Goal: Task Accomplishment & Management: Use online tool/utility

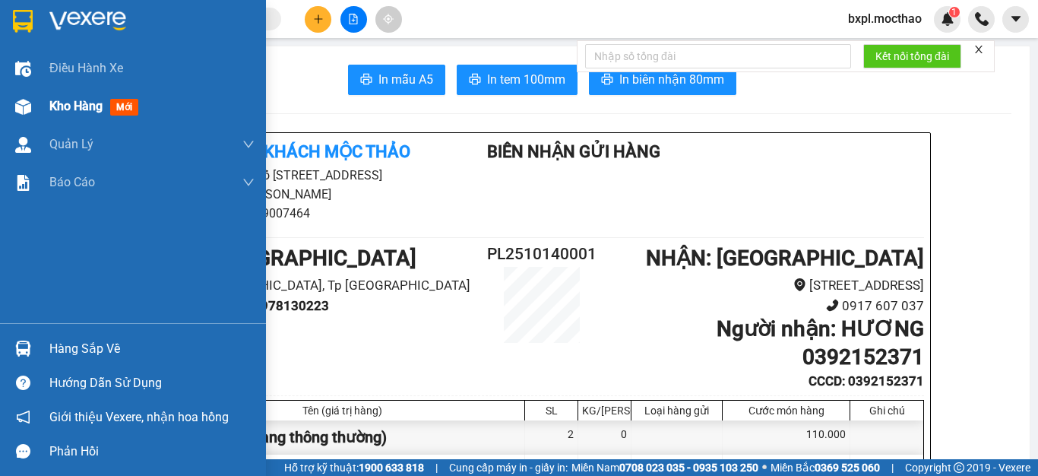
click at [16, 116] on div at bounding box center [23, 106] width 27 height 27
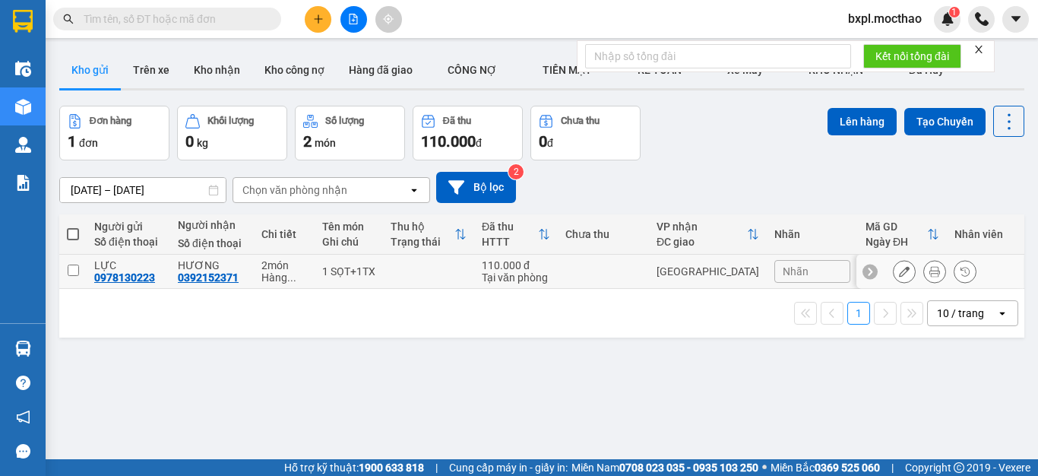
click at [74, 268] on input "checkbox" at bounding box center [73, 269] width 11 height 11
checkbox input "true"
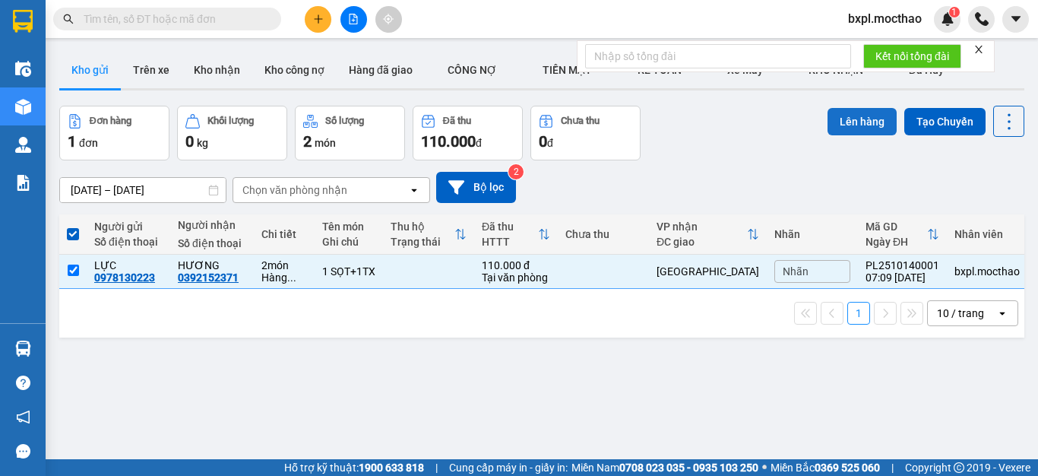
click at [859, 128] on button "Lên hàng" at bounding box center [862, 121] width 69 height 27
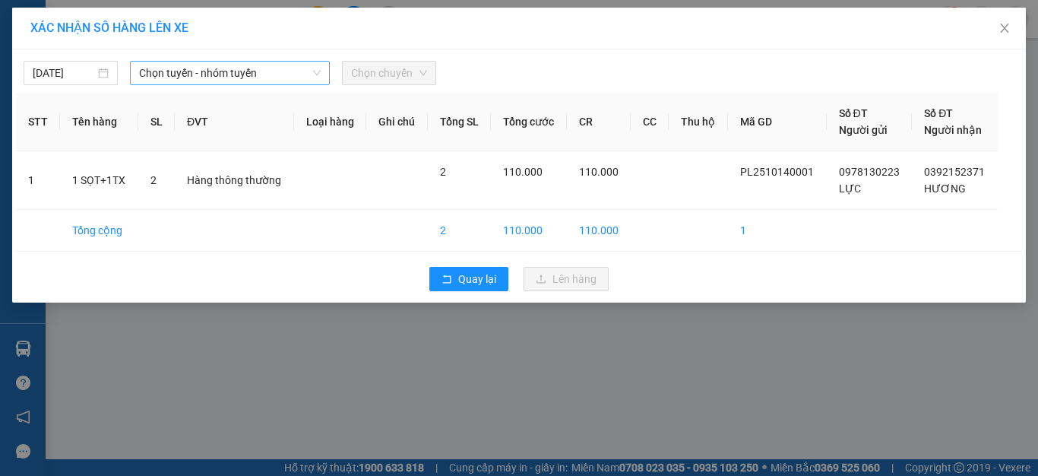
click at [202, 73] on span "Chọn tuyến - nhóm tuyến" at bounding box center [230, 73] width 182 height 23
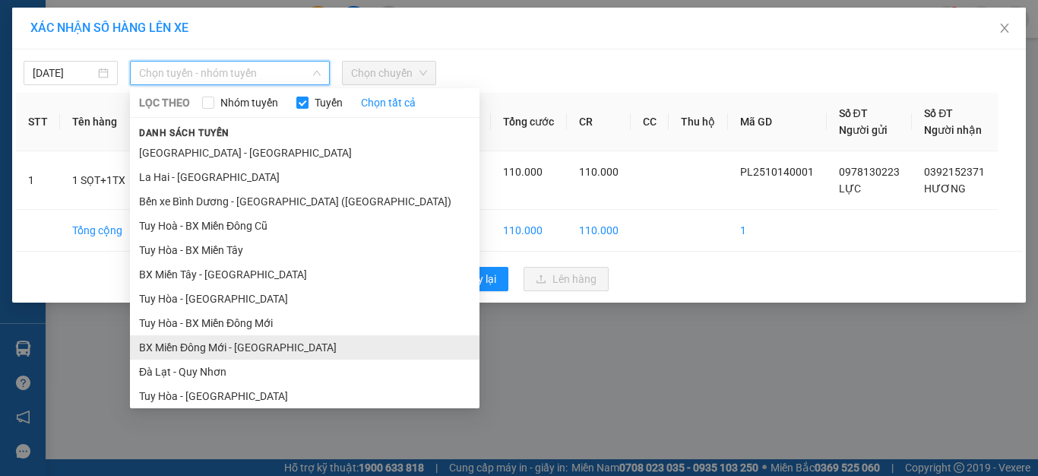
scroll to position [152, 0]
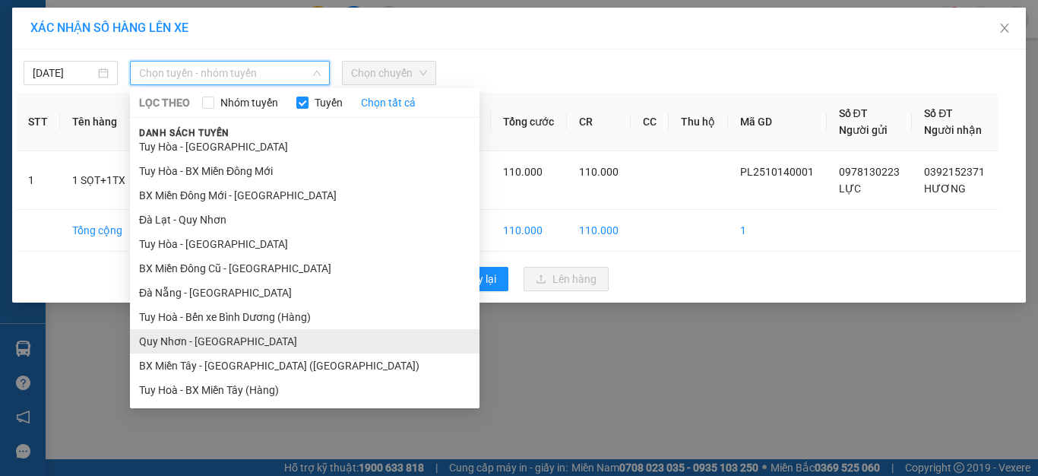
click at [176, 344] on li "Quy Nhơn - [GEOGRAPHIC_DATA]" at bounding box center [305, 341] width 350 height 24
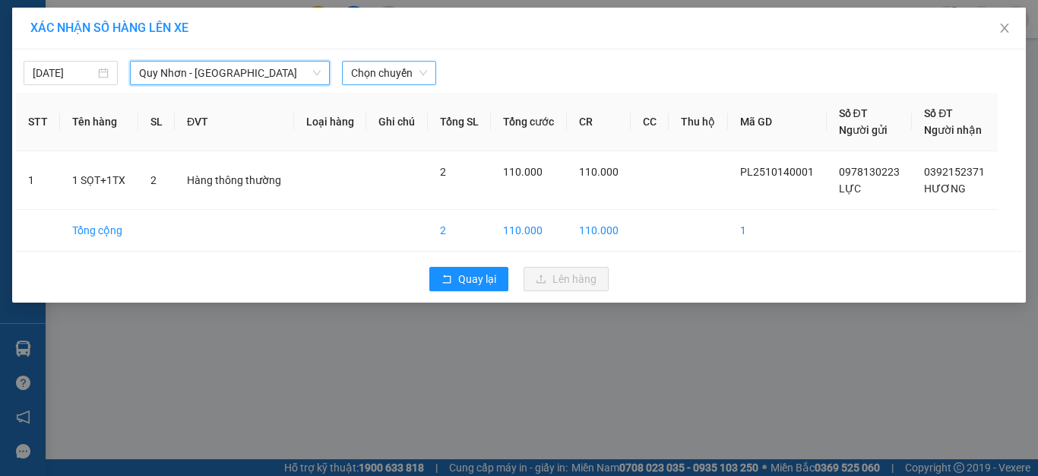
click at [400, 72] on span "Chọn chuyến" at bounding box center [389, 73] width 76 height 23
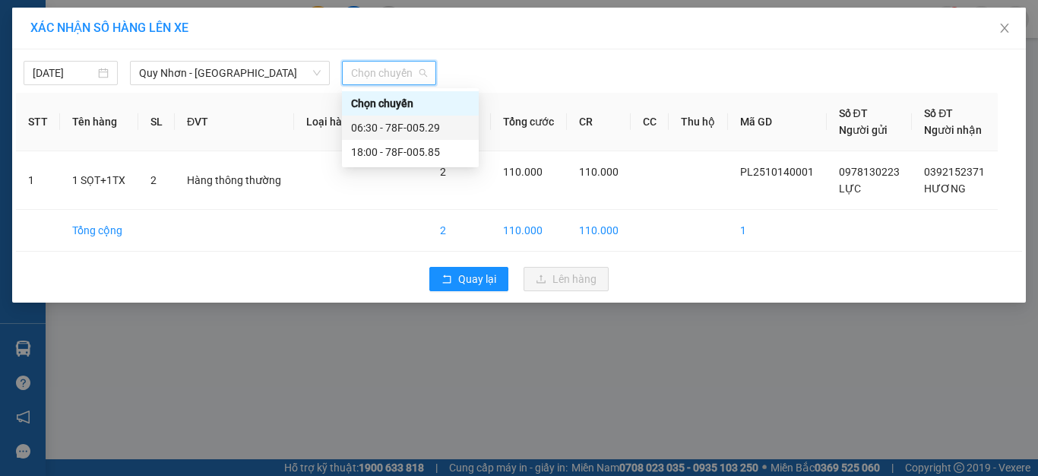
click at [409, 124] on div "06:30 - 78F-005.29" at bounding box center [410, 127] width 119 height 17
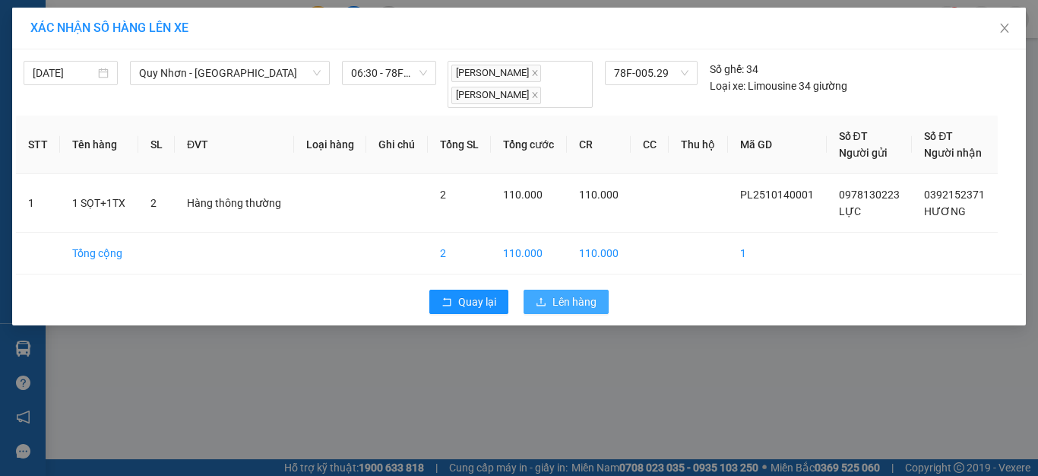
click at [568, 293] on span "Lên hàng" at bounding box center [574, 301] width 44 height 17
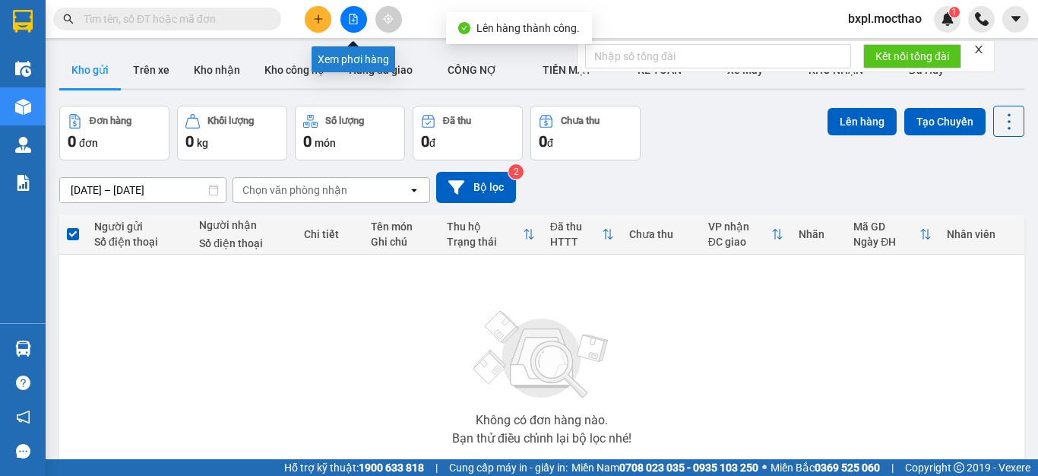
click at [356, 23] on icon "file-add" at bounding box center [353, 19] width 11 height 11
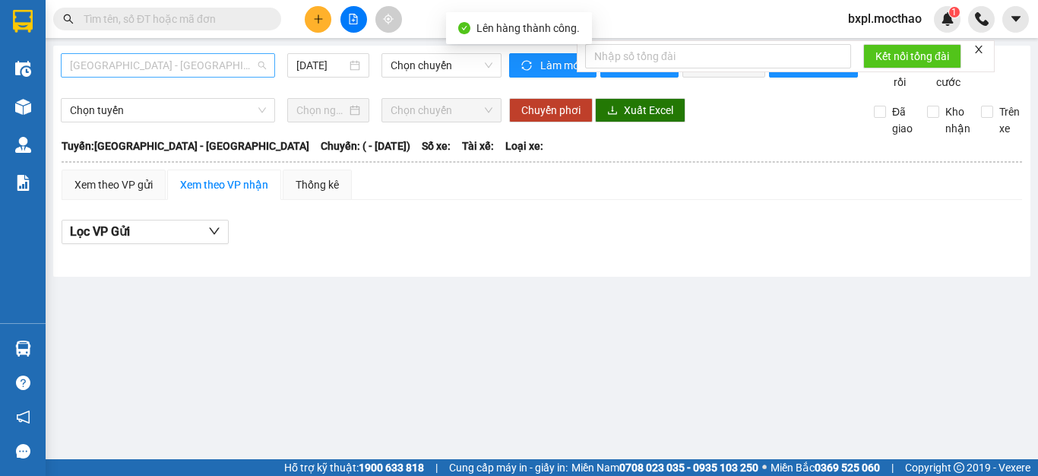
click at [207, 68] on span "[GEOGRAPHIC_DATA] - [GEOGRAPHIC_DATA]" at bounding box center [168, 65] width 196 height 23
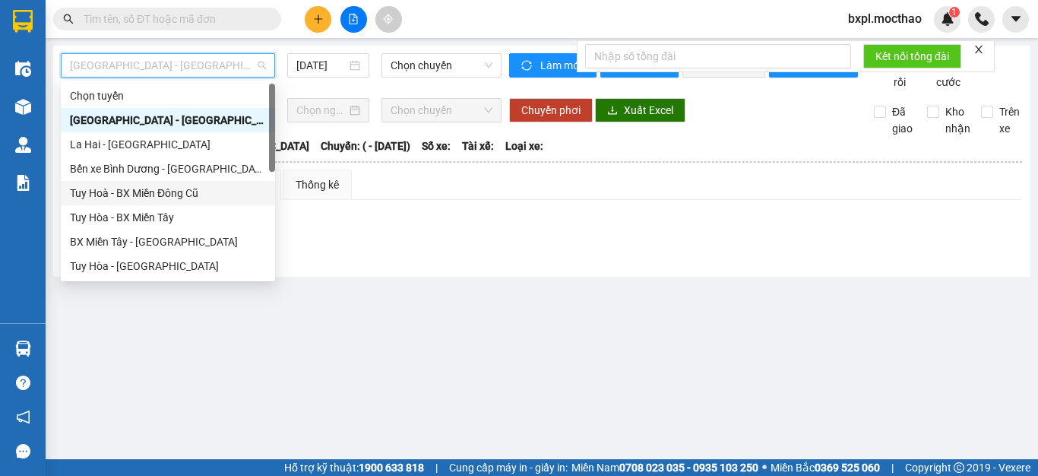
scroll to position [228, 0]
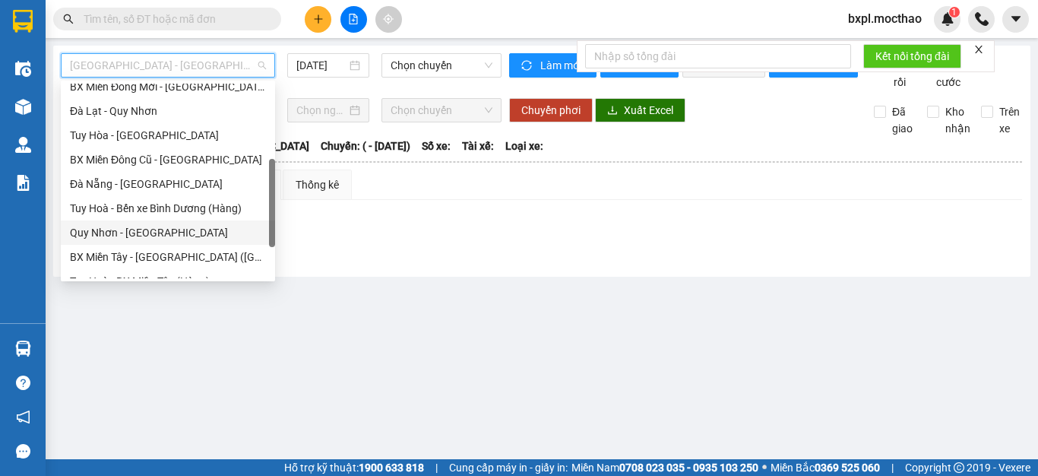
click at [126, 232] on div "Quy Nhơn - [GEOGRAPHIC_DATA]" at bounding box center [168, 232] width 196 height 17
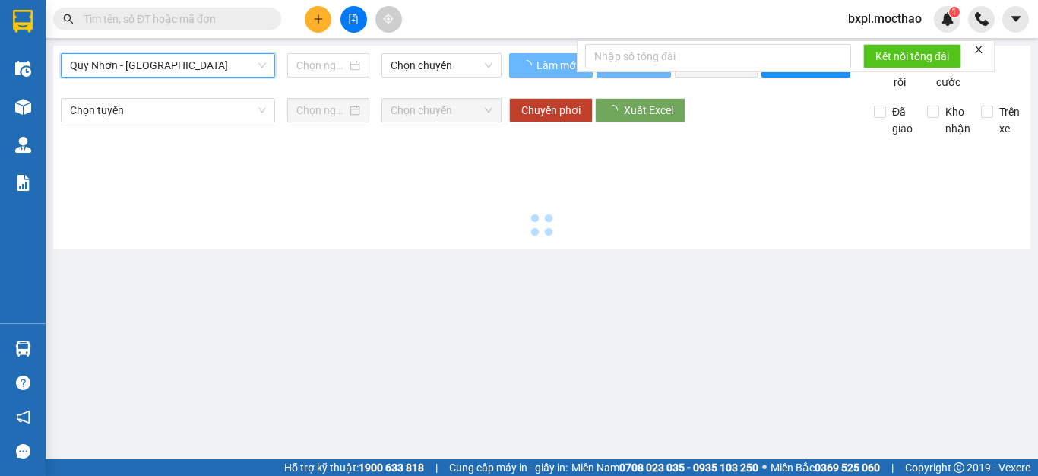
type input "[DATE]"
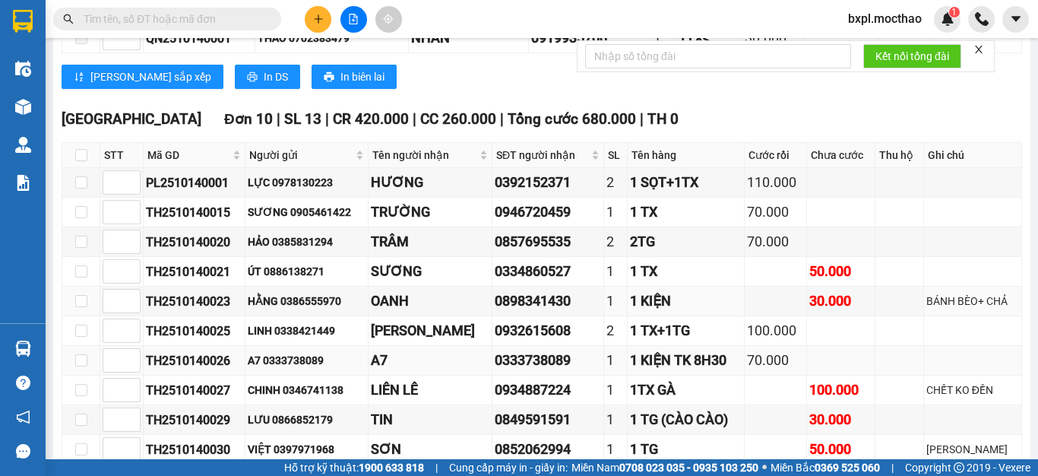
scroll to position [257, 0]
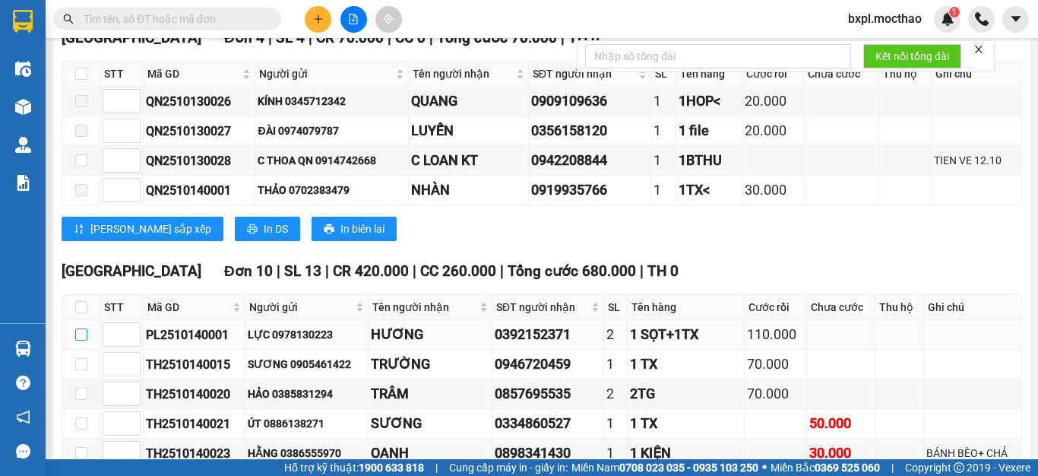
click at [84, 340] on input "checkbox" at bounding box center [81, 334] width 12 height 12
checkbox input "true"
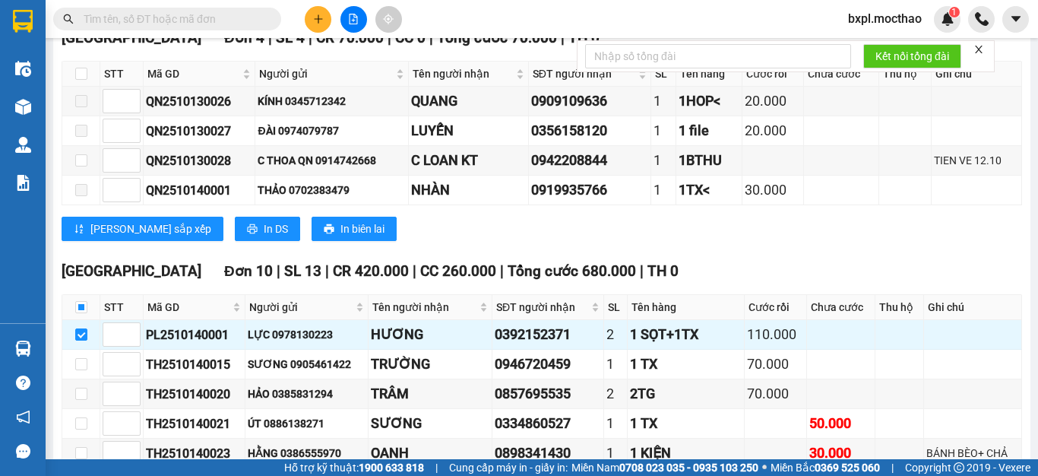
scroll to position [0, 0]
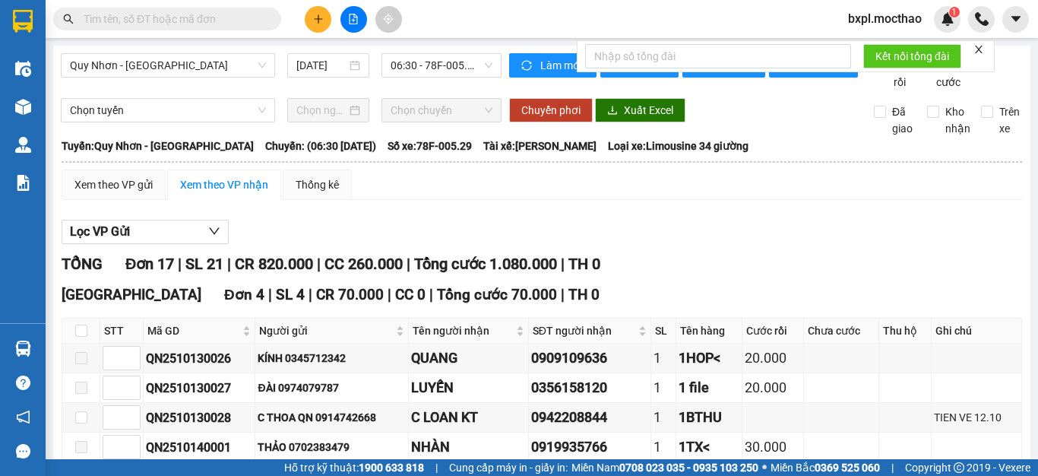
click at [980, 50] on icon "close" at bounding box center [978, 49] width 11 height 11
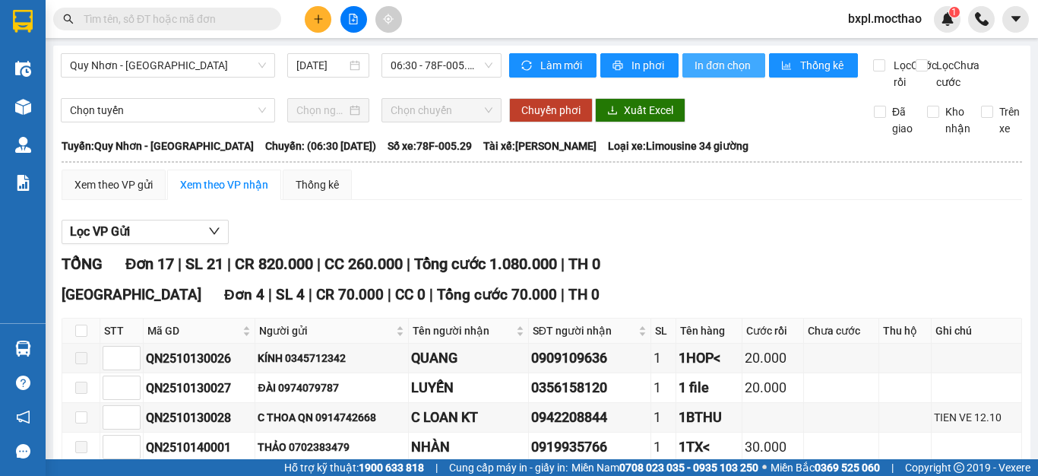
click at [723, 64] on span "In đơn chọn" at bounding box center [724, 65] width 59 height 17
click at [723, 71] on span "In đơn chọn" at bounding box center [724, 65] width 59 height 17
